Goal: Information Seeking & Learning: Check status

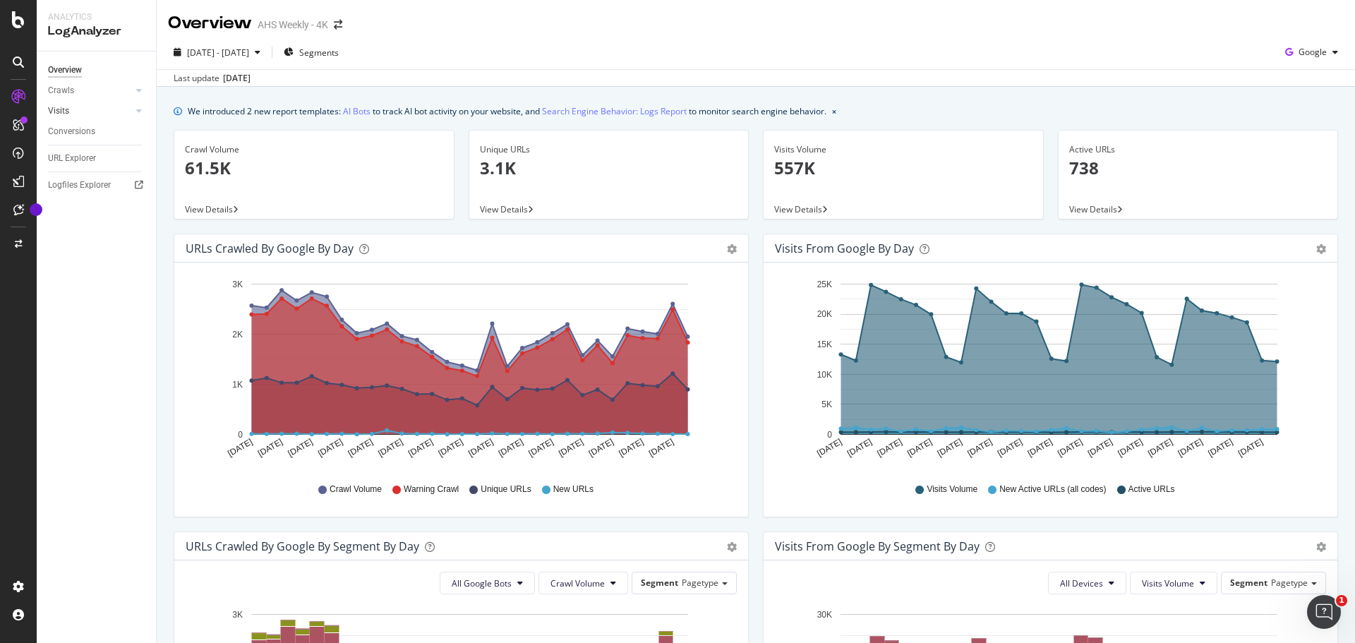
click at [112, 109] on link "Visits" at bounding box center [90, 111] width 84 height 15
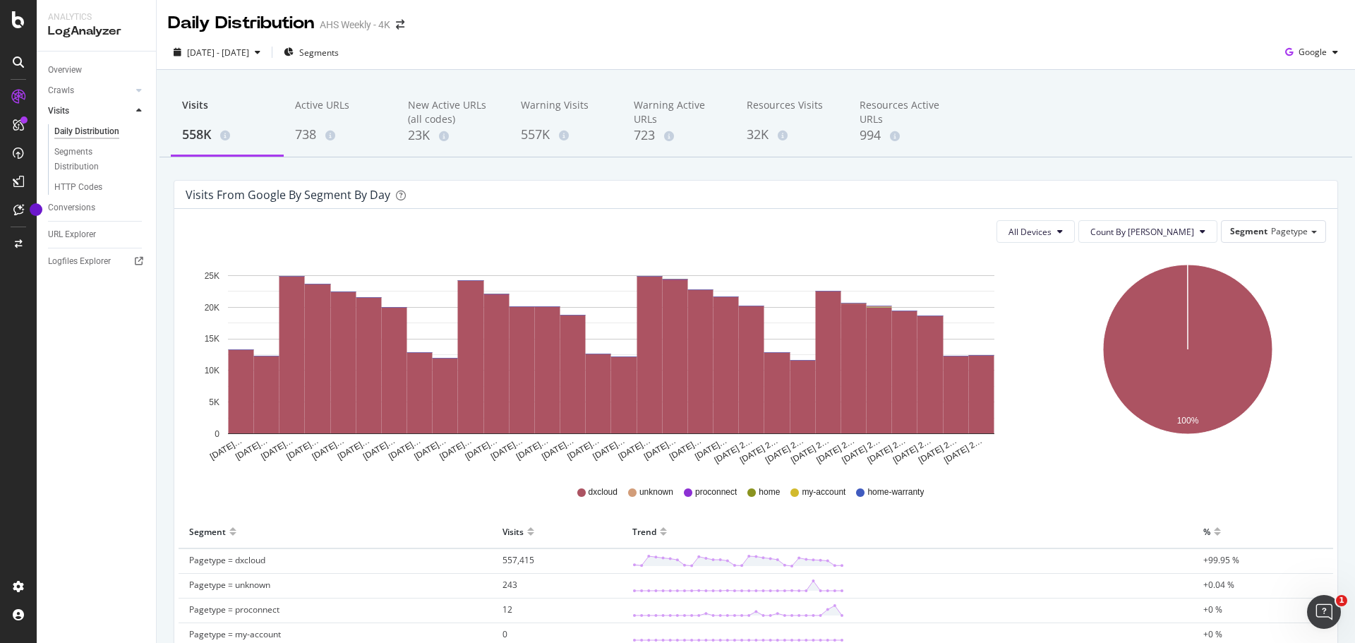
click at [1012, 180] on div "Visits from google by Segment by Day All Devices Count By Day Segment Pagetype …" at bounding box center [756, 463] width 1164 height 567
click at [993, 275] on icon "[DATE]… [DATE]… [DATE]… [DATE]… [DATE]… [DATE]… [DATE]… [DATE]… [DATE]… [DATE]……" at bounding box center [612, 360] width 852 height 212
